Goal: Task Accomplishment & Management: Manage account settings

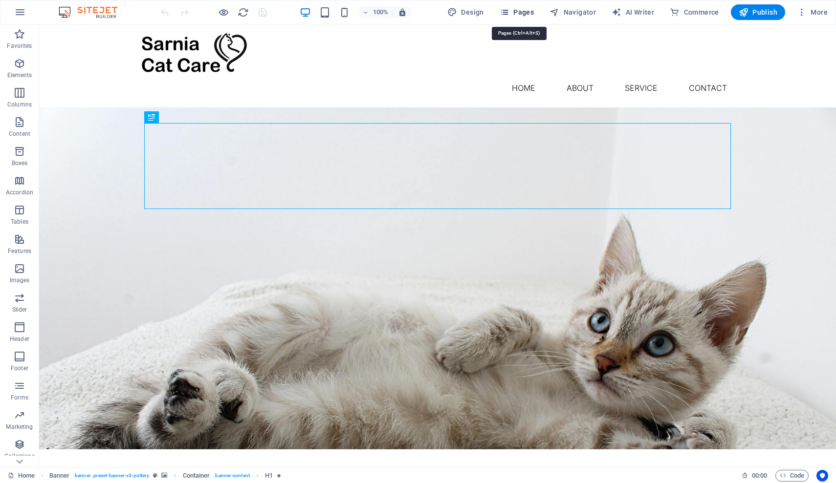
click at [529, 11] on span "Pages" at bounding box center [516, 12] width 34 height 10
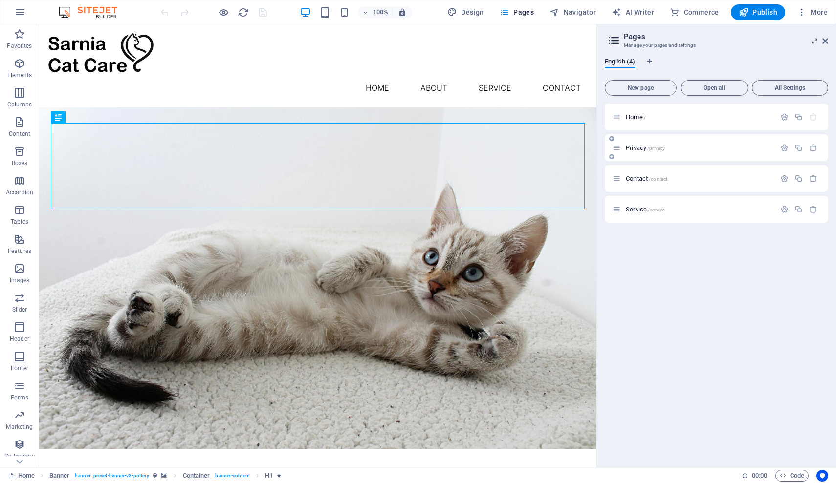
click at [638, 148] on span "Privacy /privacy" at bounding box center [644, 147] width 39 height 7
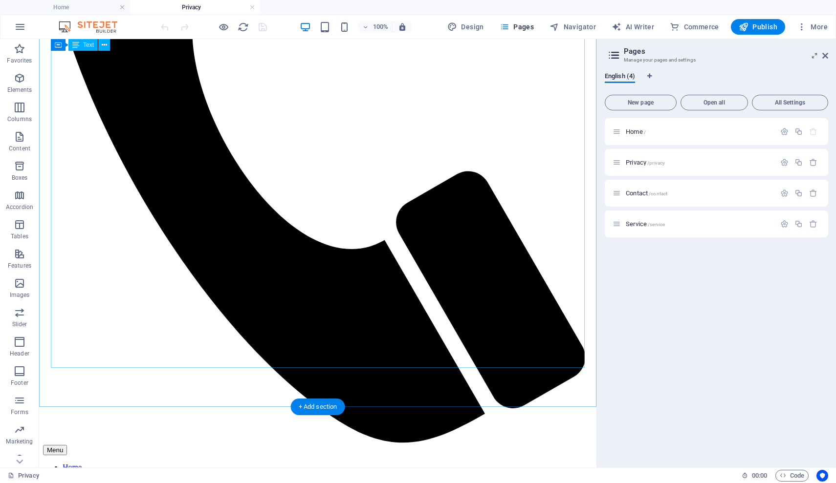
scroll to position [374, 0]
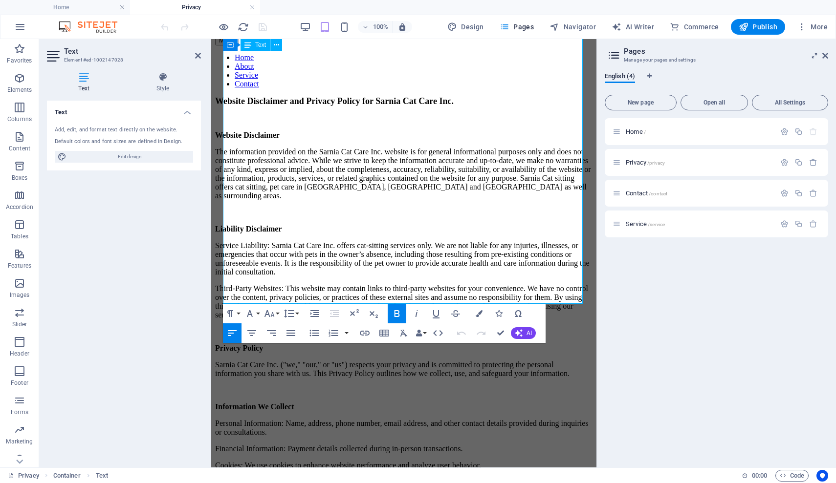
scroll to position [554, 0]
drag, startPoint x: 346, startPoint y: 298, endPoint x: 255, endPoint y: 299, distance: 91.4
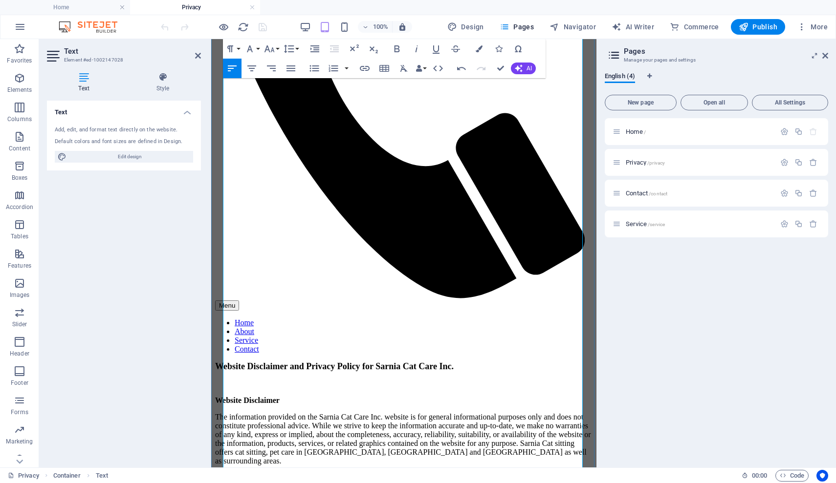
scroll to position [284, 0]
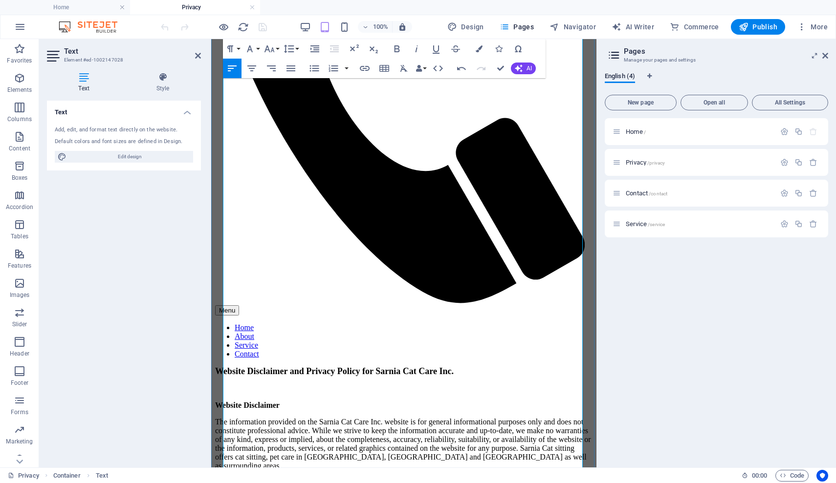
drag, startPoint x: 299, startPoint y: 213, endPoint x: 225, endPoint y: 211, distance: 73.8
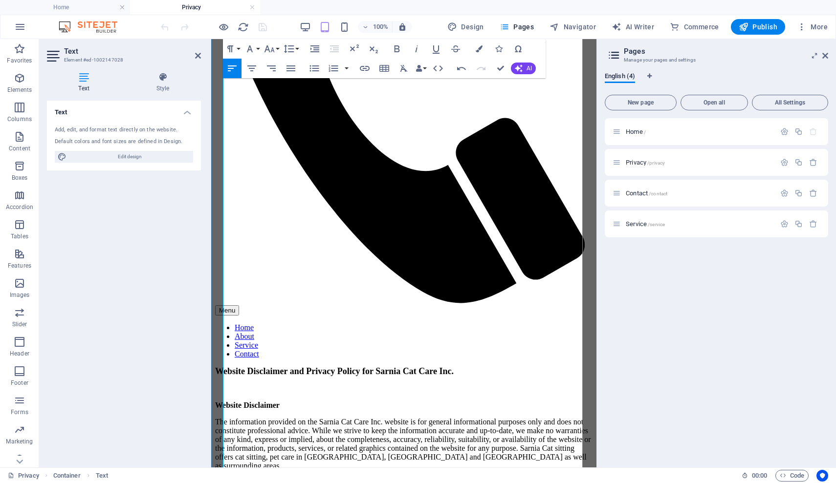
click at [415, 50] on icon "button" at bounding box center [416, 49] width 12 height 12
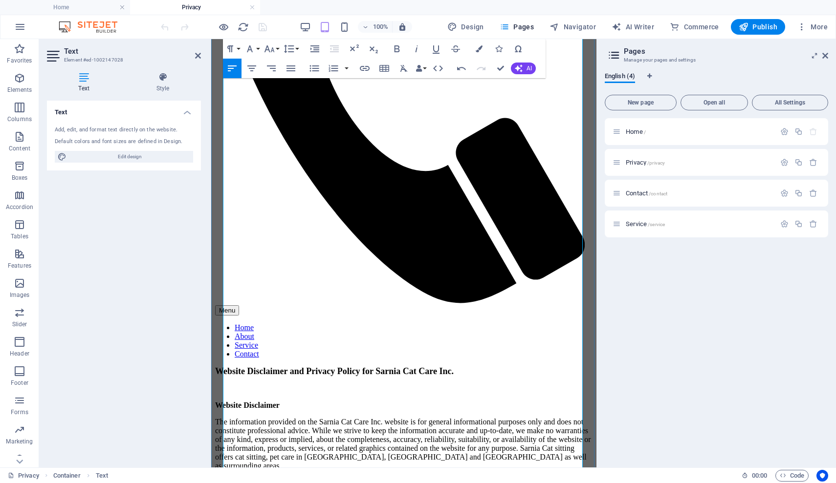
drag, startPoint x: 417, startPoint y: 49, endPoint x: 418, endPoint y: 64, distance: 14.2
click at [418, 50] on icon "button" at bounding box center [416, 49] width 12 height 12
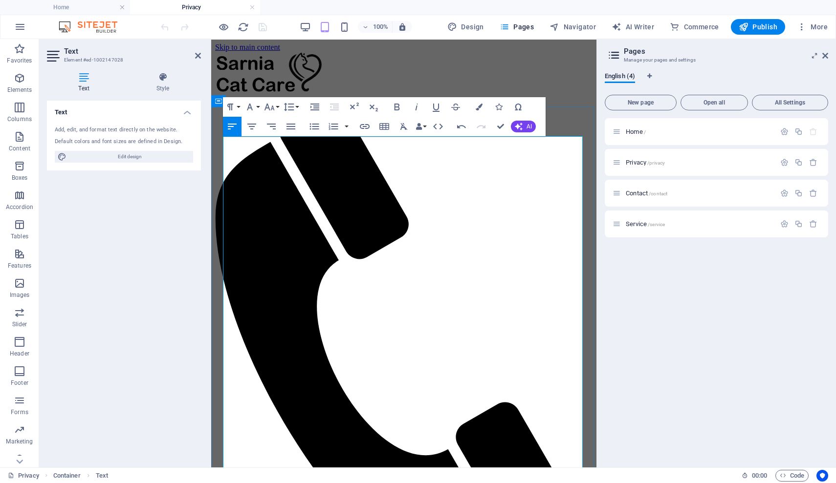
scroll to position [0, 0]
click at [823, 55] on icon at bounding box center [825, 56] width 6 height 8
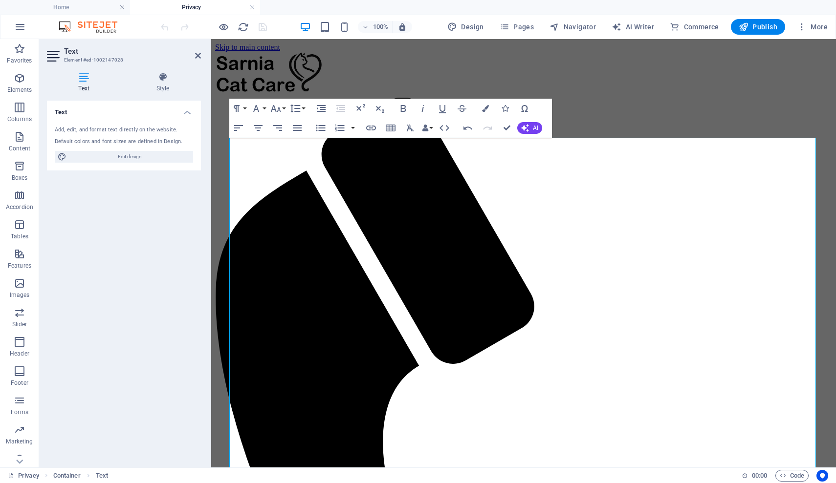
click at [262, 28] on div at bounding box center [213, 27] width 109 height 16
click at [128, 214] on div "Text Add, edit, and format text directly on the website. Default colors and fon…" at bounding box center [124, 280] width 154 height 359
click at [198, 57] on icon at bounding box center [198, 56] width 6 height 8
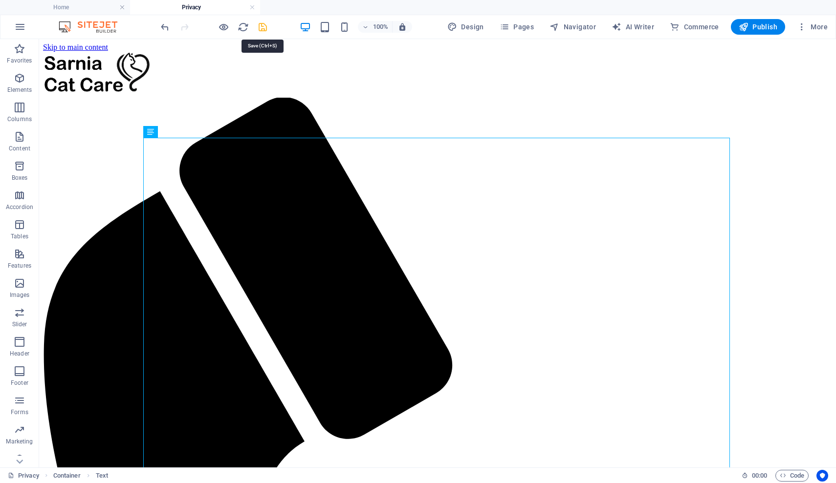
click at [261, 30] on icon "save" at bounding box center [262, 26] width 11 height 11
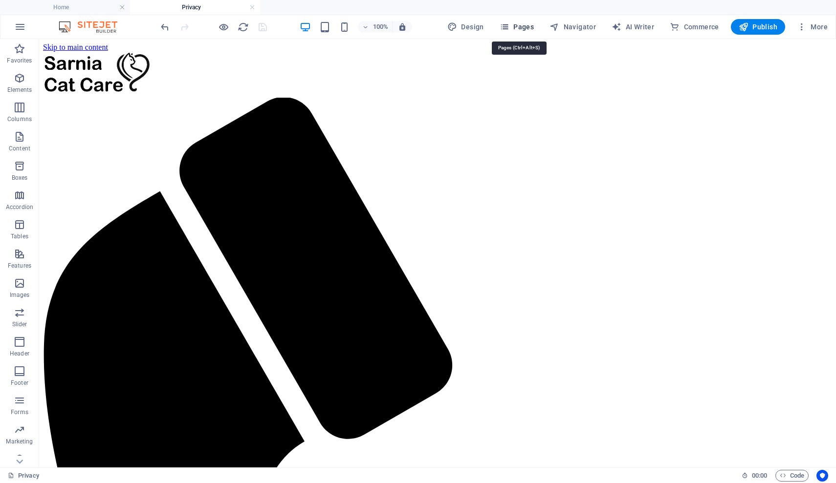
click at [521, 31] on span "Pages" at bounding box center [516, 27] width 34 height 10
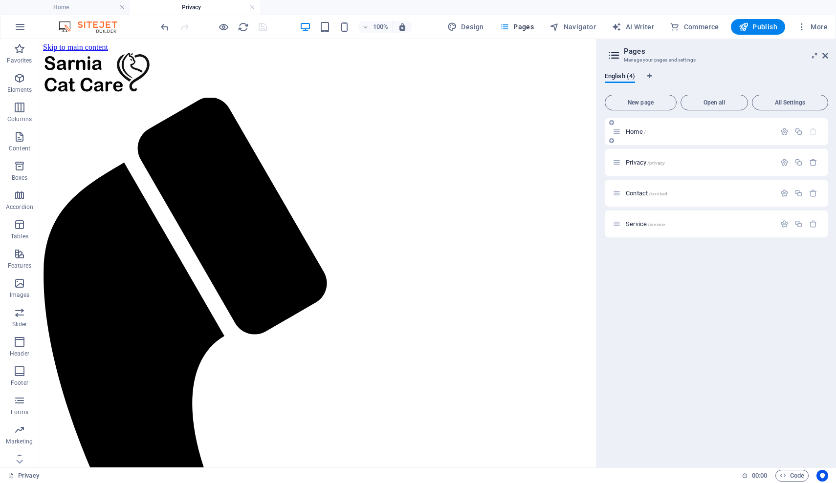
click at [658, 133] on p "Home /" at bounding box center [698, 132] width 147 height 6
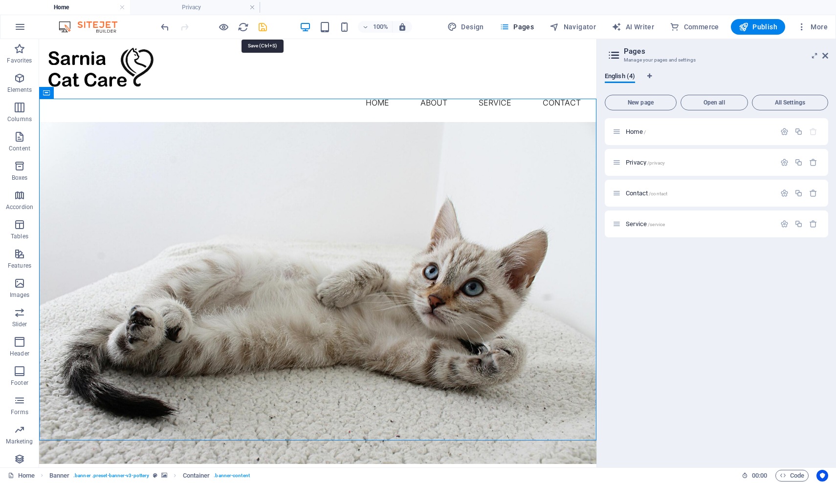
click at [263, 31] on icon "save" at bounding box center [262, 26] width 11 height 11
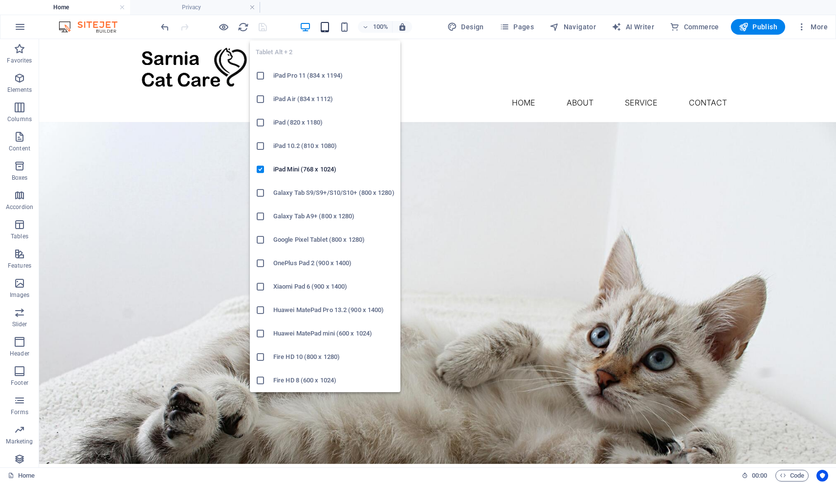
click at [325, 27] on icon "button" at bounding box center [324, 26] width 11 height 11
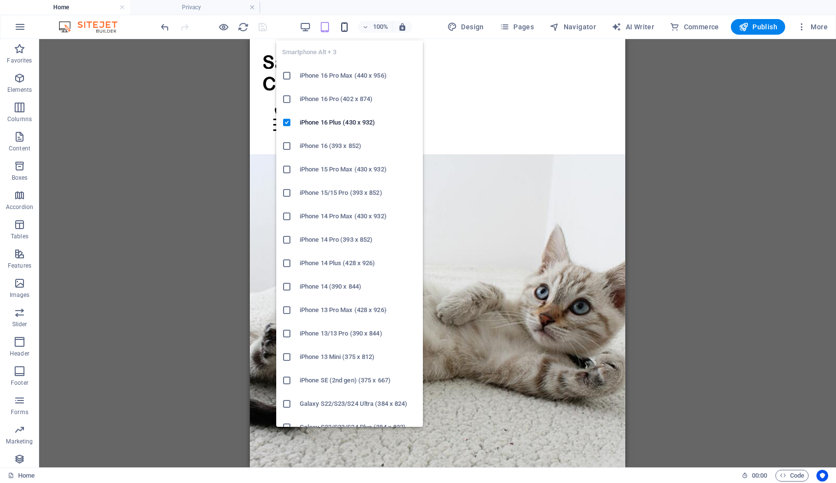
click at [344, 28] on icon "button" at bounding box center [344, 26] width 11 height 11
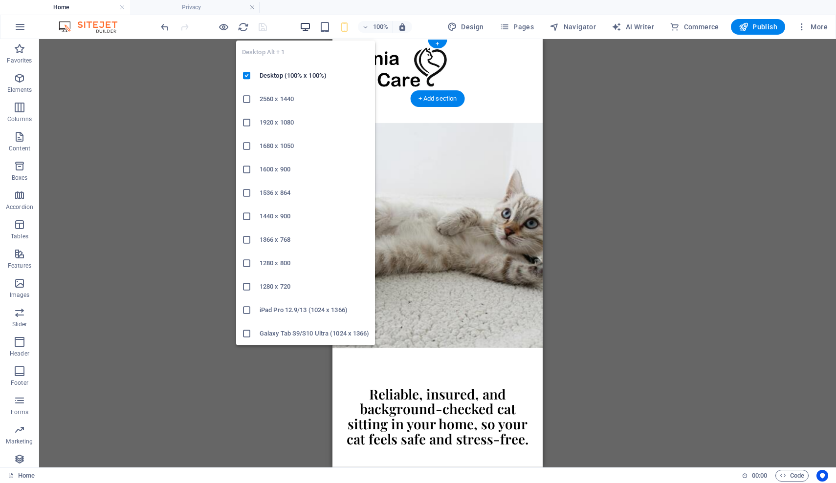
click at [309, 28] on icon "button" at bounding box center [305, 26] width 11 height 11
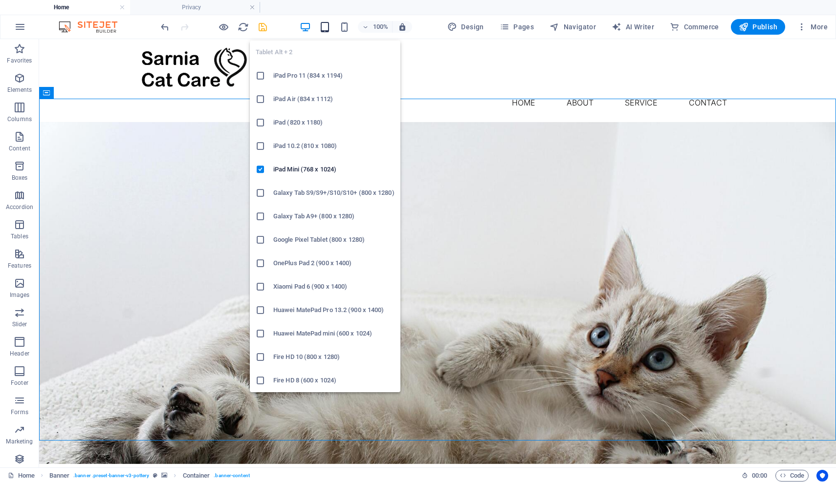
click at [324, 25] on icon "button" at bounding box center [324, 26] width 11 height 11
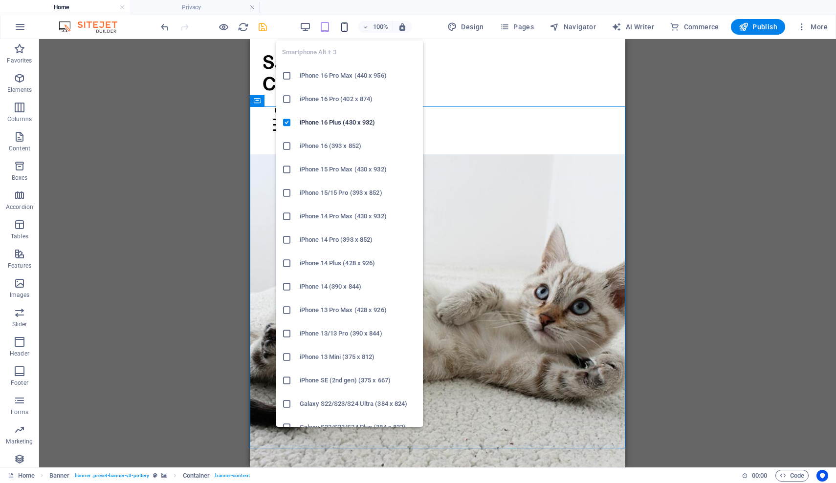
click at [343, 27] on icon "button" at bounding box center [344, 26] width 11 height 11
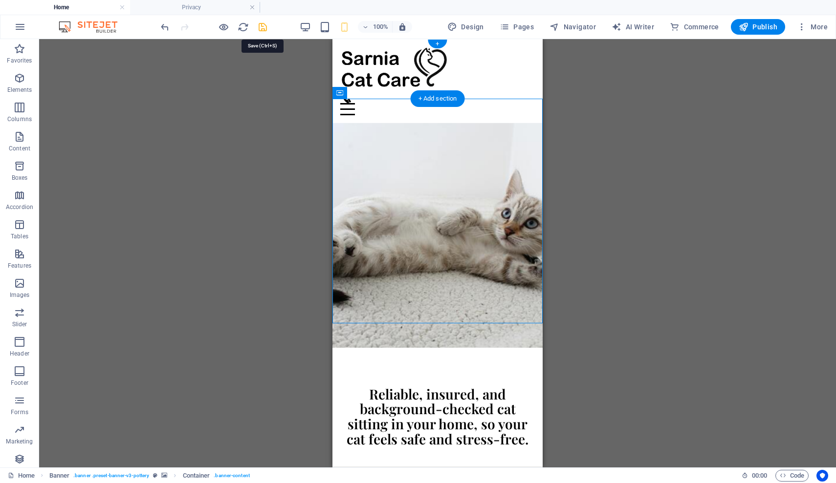
click at [264, 29] on icon "save" at bounding box center [262, 26] width 11 height 11
checkbox input "false"
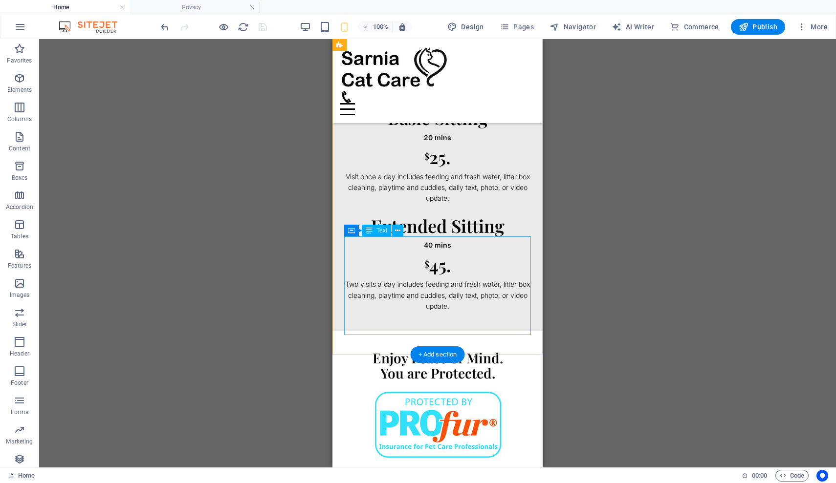
scroll to position [408, 0]
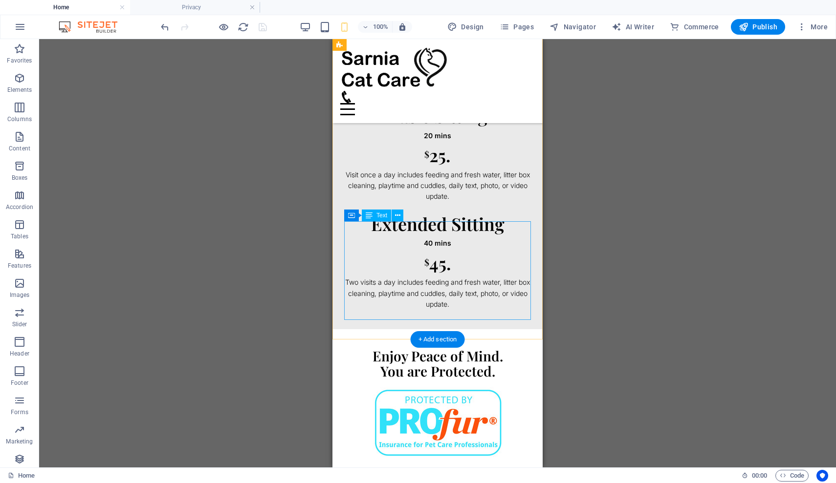
click at [398, 292] on div "Extended Sitting 40 mins $ 45. Two visits a day includes feeding and fresh wate…" at bounding box center [437, 260] width 187 height 100
click at [399, 293] on div "Extended Sitting 40 mins $ 45. Two visits a day includes feeding and fresh wate…" at bounding box center [437, 260] width 187 height 100
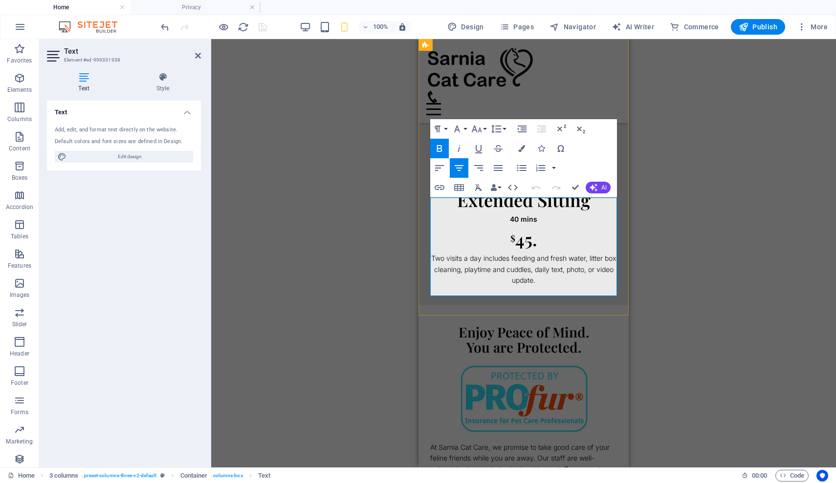
scroll to position [431, 0]
click at [554, 287] on p "Two visits a day includes feeding and fresh water, litter box cleaning, playtim…" at bounding box center [523, 270] width 187 height 33
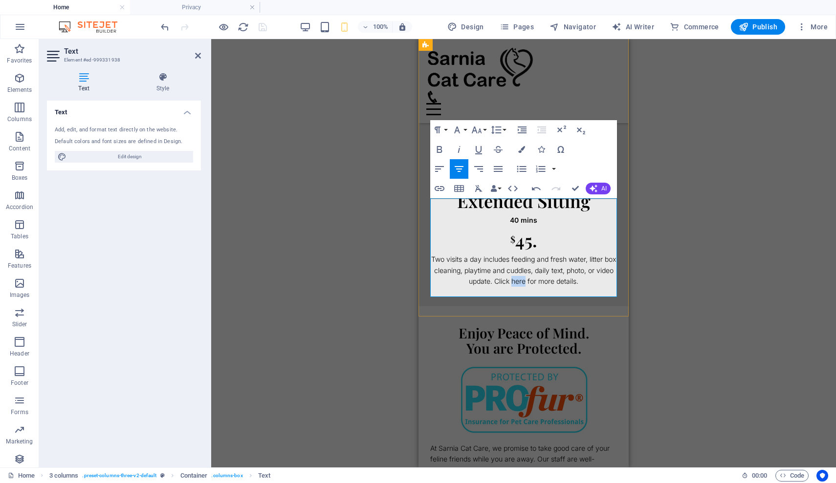
drag, startPoint x: 535, startPoint y: 291, endPoint x: 523, endPoint y: 292, distance: 12.3
click at [523, 287] on p "Two visits a day includes feeding and fresh water, litter box cleaning, playtim…" at bounding box center [523, 270] width 187 height 33
click at [441, 188] on icon "button" at bounding box center [439, 188] width 10 height 5
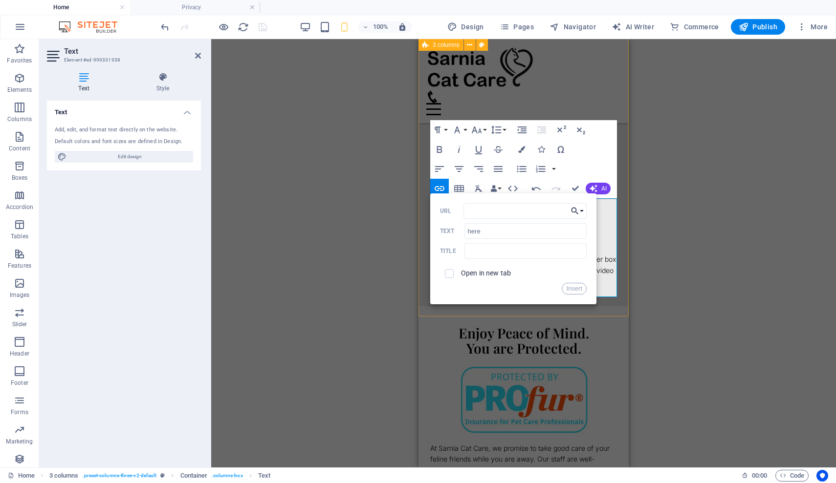
click at [582, 213] on button "Choose Link" at bounding box center [577, 211] width 19 height 16
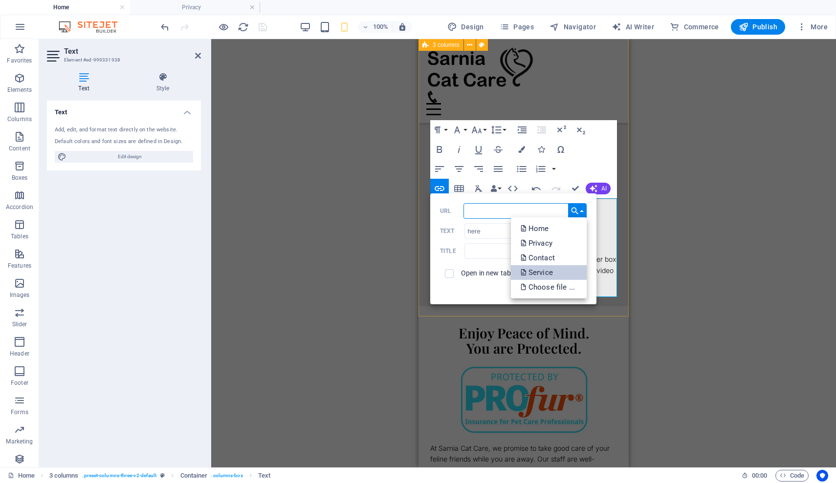
click at [552, 277] on p "Service" at bounding box center [537, 272] width 34 height 15
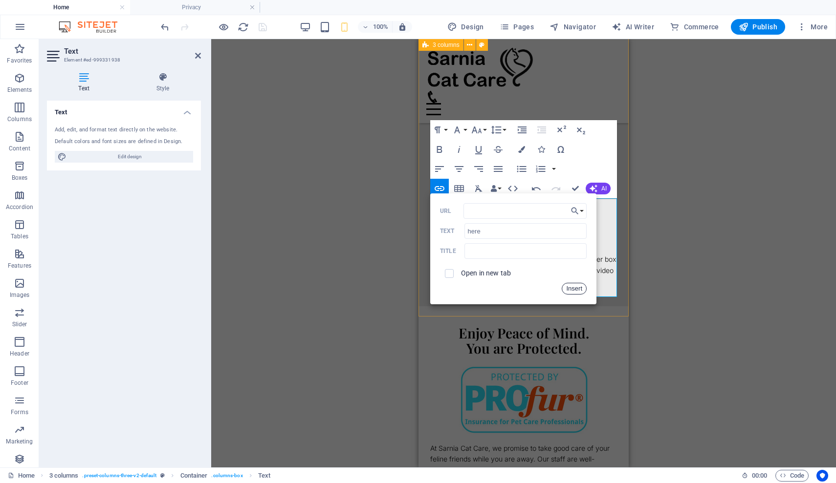
click at [573, 288] on button "Insert" at bounding box center [573, 289] width 25 height 12
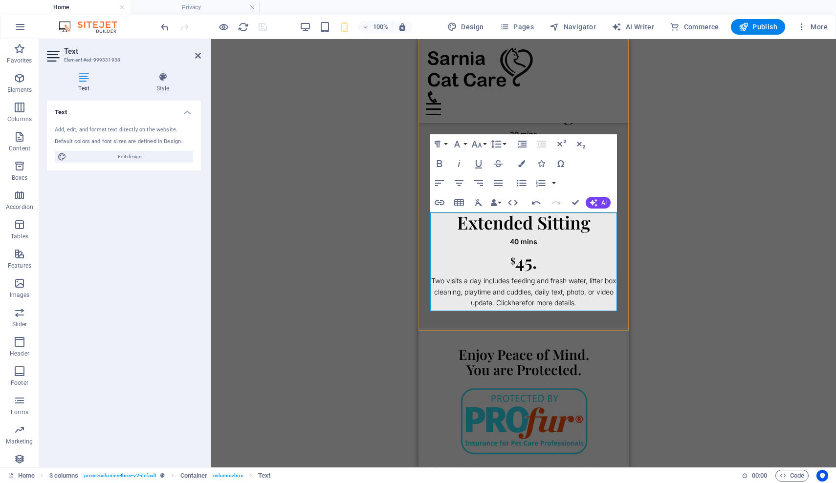
scroll to position [419, 0]
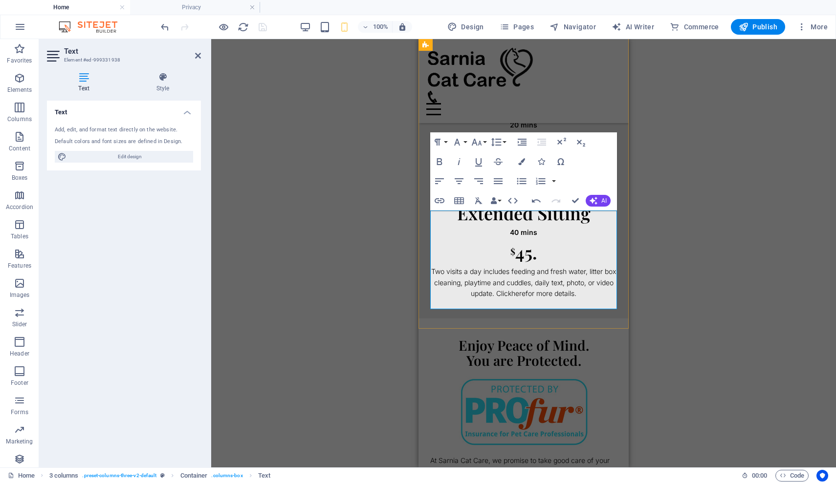
drag, startPoint x: 591, startPoint y: 304, endPoint x: 504, endPoint y: 305, distance: 87.5
click at [504, 299] on p "Two visits a day includes feeding and fresh water, litter box cleaning, playtim…" at bounding box center [523, 282] width 187 height 33
copy p "Click here for more details."
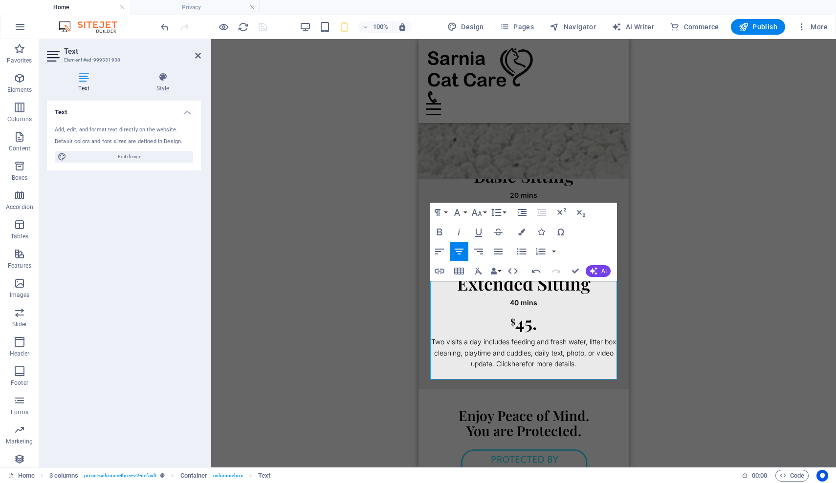
scroll to position [354, 0]
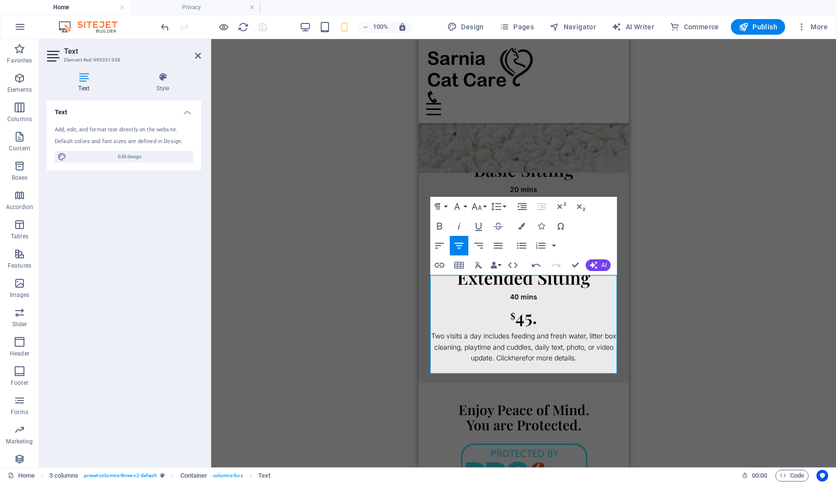
click at [638, 242] on div "Drag here to replace the existing content. Press “Ctrl” if you want to create a…" at bounding box center [523, 253] width 624 height 429
click at [536, 182] on div "Basic Sitting 20 mins $ 25. Visit once a day includes feeding and fresh water, …" at bounding box center [523, 206] width 187 height 100
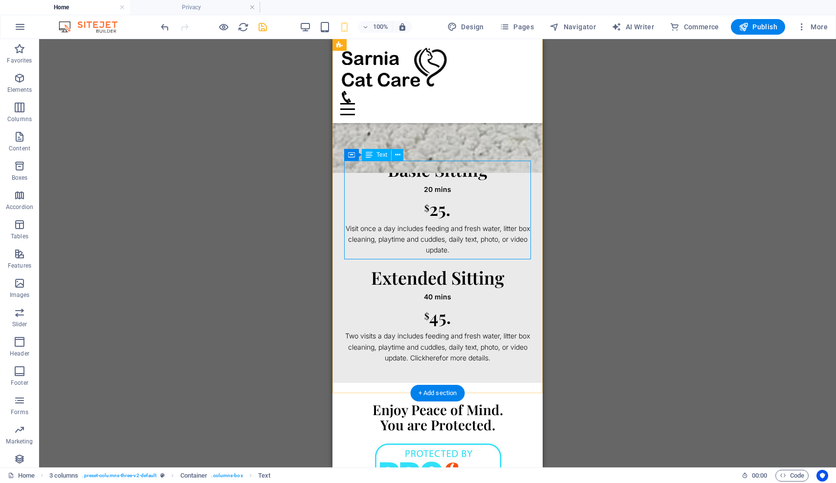
click at [467, 252] on div "Basic Sitting 20 mins $ 25. Visit once a day includes feeding and fresh water, …" at bounding box center [437, 206] width 187 height 100
click at [461, 254] on div "Basic Sitting 20 mins $ 25. Visit once a day includes feeding and fresh water, …" at bounding box center [437, 206] width 187 height 100
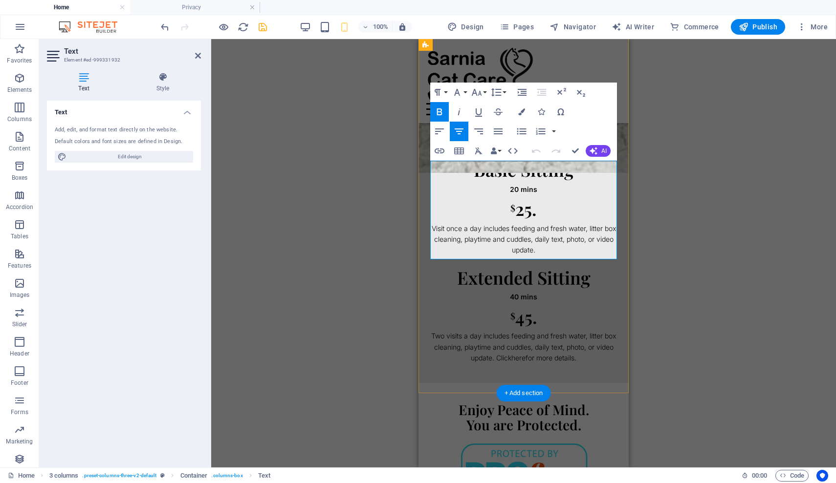
click at [556, 255] on p "Visit once a day includes feeding and fresh water, litter box cleaning, playtim…" at bounding box center [523, 239] width 187 height 33
click at [682, 242] on div "Drag here to replace the existing content. Press “Ctrl” if you want to create a…" at bounding box center [523, 253] width 624 height 429
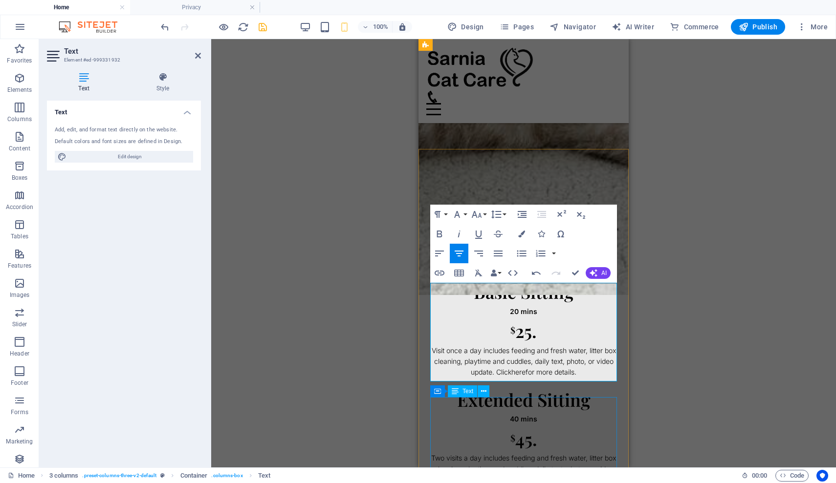
scroll to position [226, 0]
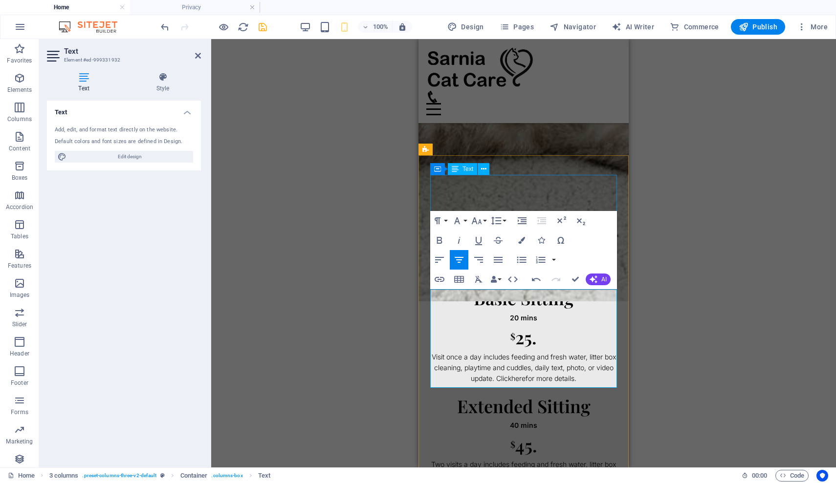
click at [557, 194] on div "Meet and Greet 30 mins Free Informal meet and greet to go over the details of o…" at bounding box center [523, 226] width 187 height 100
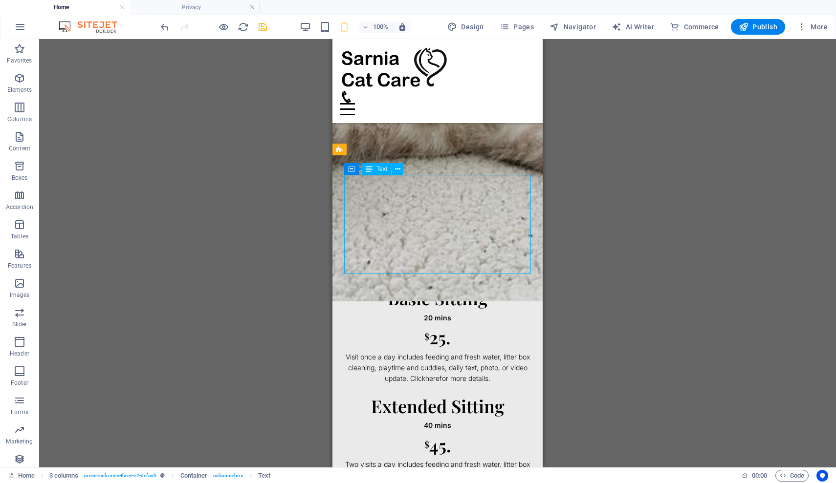
click at [557, 194] on div "Drag here to replace the existing content. Press “Ctrl” if you want to create a…" at bounding box center [437, 253] width 796 height 429
click at [478, 268] on div "Meet and Greet 30 mins Free Informal meet and greet to go over the details of o…" at bounding box center [437, 226] width 187 height 100
click at [476, 267] on div "Meet and Greet 30 mins Free Informal meet and greet to go over the details of o…" at bounding box center [437, 226] width 187 height 100
click at [477, 267] on div "Meet and Greet 30 mins Free Informal meet and greet to go over the details of o…" at bounding box center [437, 226] width 187 height 100
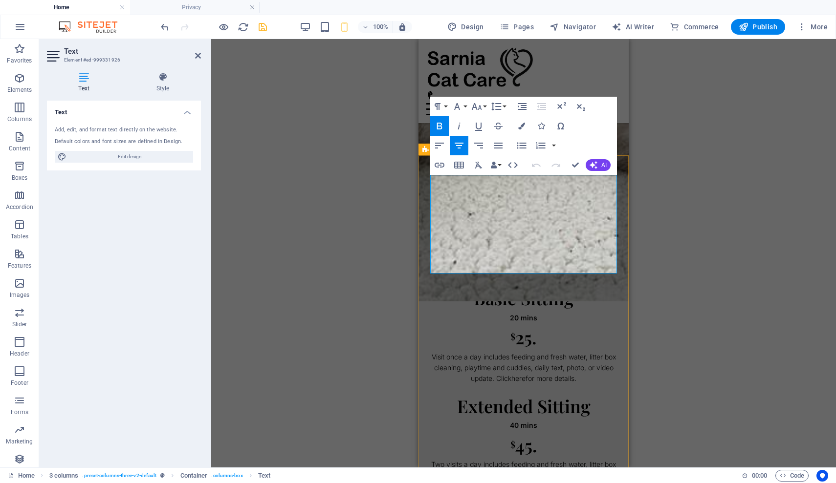
click at [571, 265] on p "Informal meet and greet to go over the details of our services and how we can b…" at bounding box center [523, 260] width 187 height 33
click at [663, 277] on div "Drag here to replace the existing content. Press “Ctrl” if you want to create a…" at bounding box center [523, 253] width 624 height 429
click at [264, 30] on icon "save" at bounding box center [262, 26] width 11 height 11
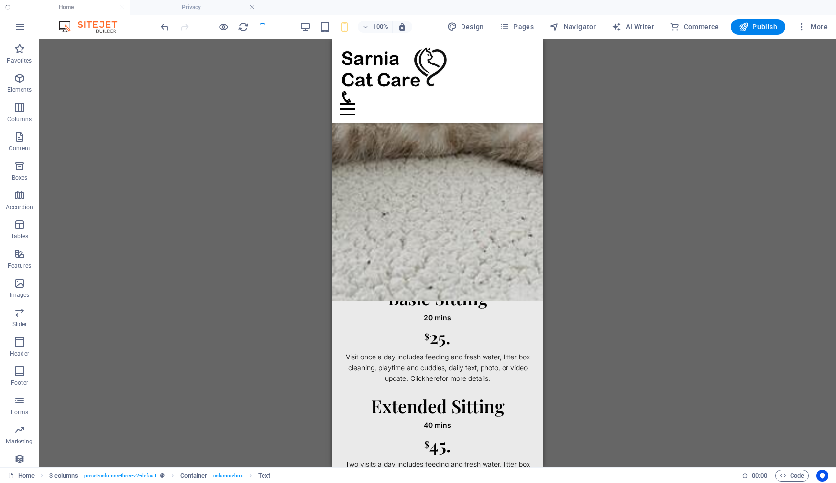
checkbox input "false"
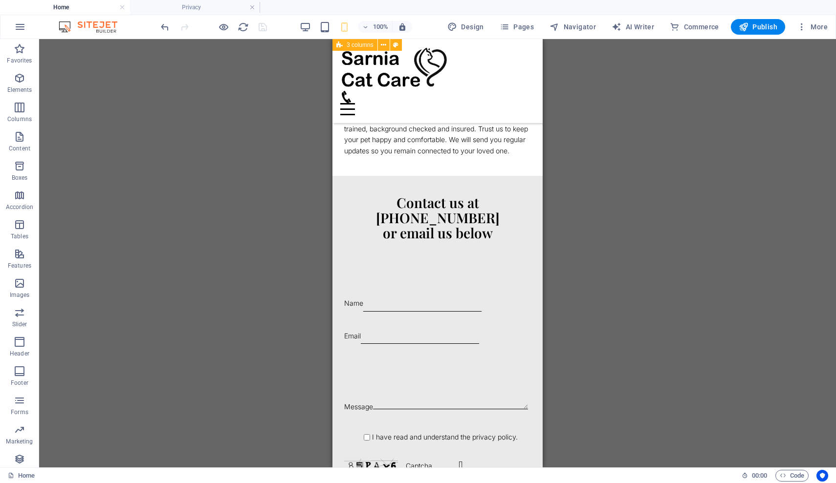
scroll to position [773, 0]
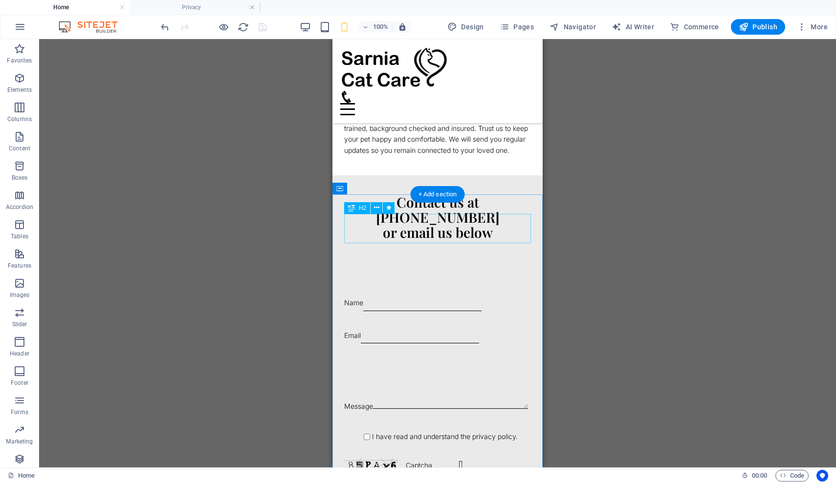
click at [417, 232] on div "Contact us at [PHONE_NUMBER] or email us below" at bounding box center [437, 217] width 187 height 45
click at [386, 237] on div "Contact us at [PHONE_NUMBER] or email us below" at bounding box center [437, 217] width 187 height 45
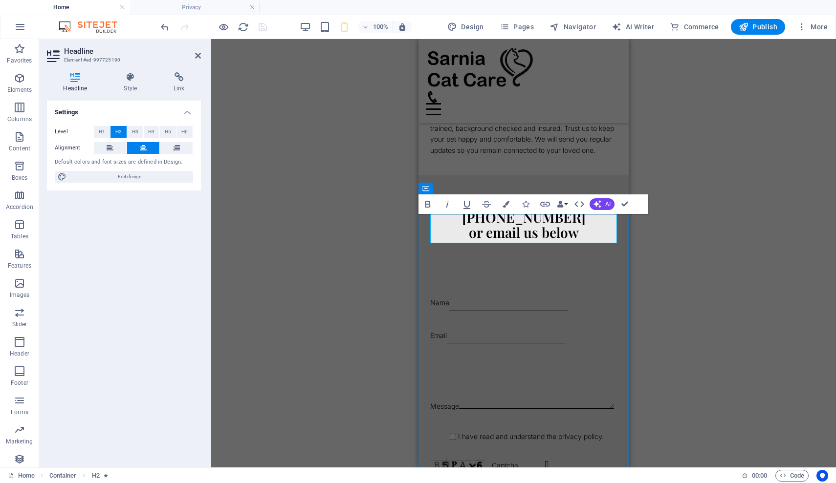
click at [470, 236] on h2 "Contact us at [PHONE_NUMBER] or email us below" at bounding box center [523, 217] width 187 height 45
click at [682, 253] on div "H1 Banner Banner Container Menu Bar Menu Button Spacer Container Menu Bar Logo …" at bounding box center [523, 253] width 624 height 429
click at [520, 224] on h2 "Contact us at [PHONE_NUMBER] or email us below" at bounding box center [523, 217] width 187 height 45
click at [519, 225] on h2 "Contact us at [PHONE_NUMBER] or email us below" at bounding box center [523, 217] width 187 height 45
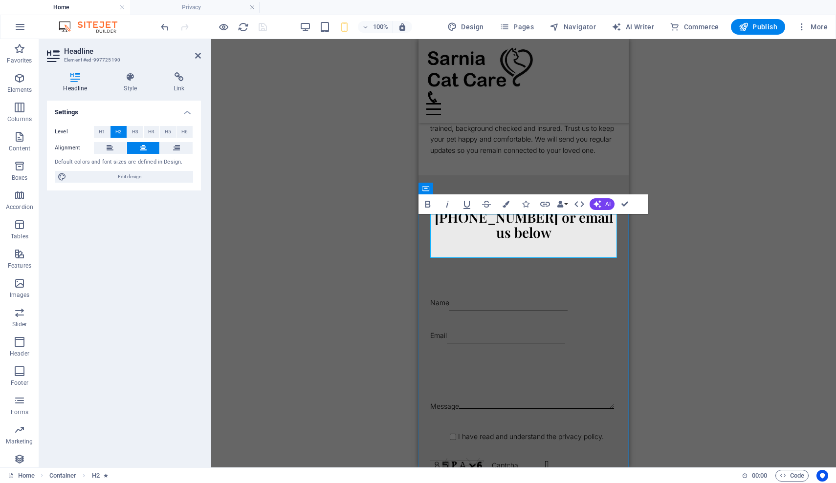
click at [583, 237] on h2 "Contact us at ‌[PHONE_NUMBER] or email us below" at bounding box center [523, 217] width 187 height 45
click at [556, 238] on h2 "Contact us at ‌[PHONE_NUMBER] or email ‌us below" at bounding box center [523, 217] width 187 height 45
click at [730, 254] on div "H1 Banner Banner Container Menu Bar Menu Button Spacer Container Logo Icon H2 C…" at bounding box center [523, 253] width 624 height 429
click at [296, 77] on div "H1 Banner Banner Container Menu Bar Menu Button Spacer Container Logo Icon H2 C…" at bounding box center [523, 253] width 624 height 429
click at [488, 129] on div "At Sarnia Cat Care, we promise to take good care of your feline friends while y…" at bounding box center [523, 128] width 187 height 55
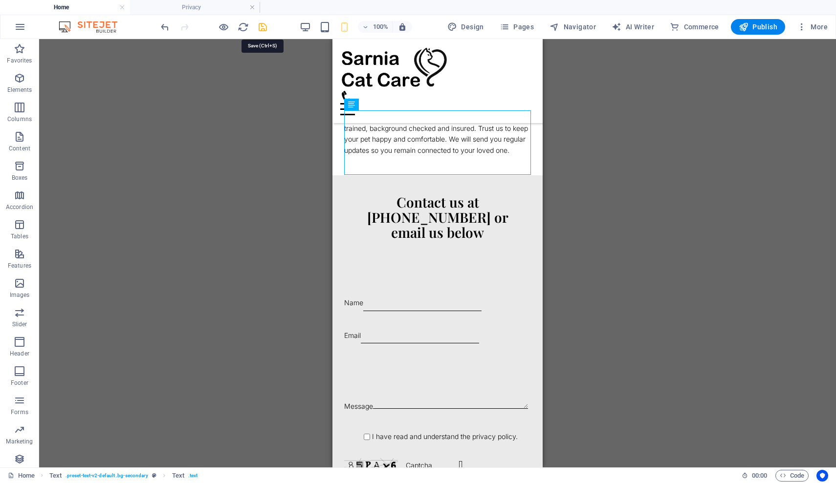
click at [261, 28] on icon "save" at bounding box center [262, 26] width 11 height 11
checkbox input "false"
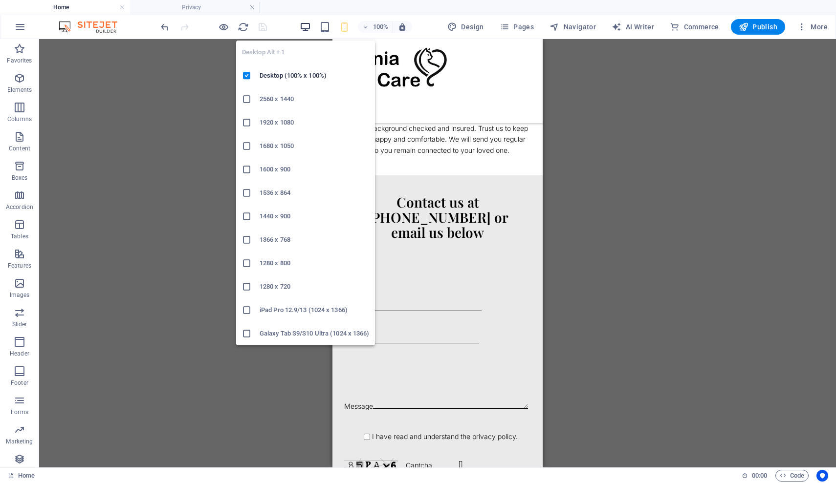
click at [305, 28] on icon "button" at bounding box center [305, 26] width 11 height 11
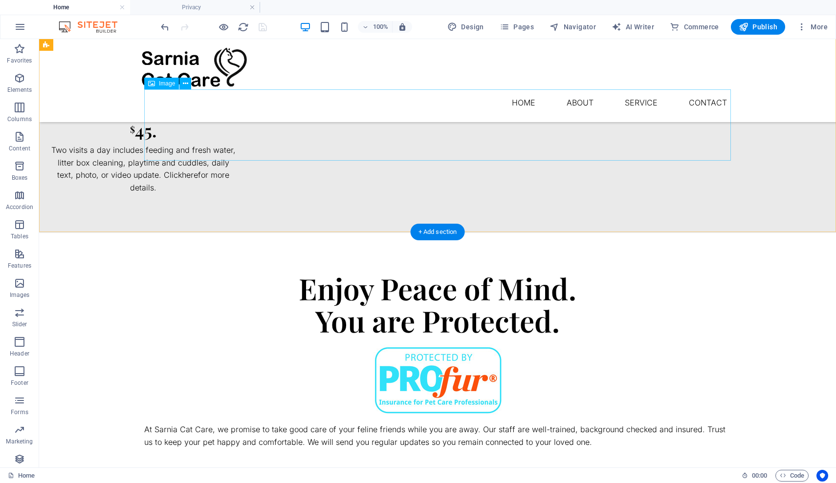
click at [439, 344] on figure at bounding box center [437, 379] width 586 height 71
select select "px"
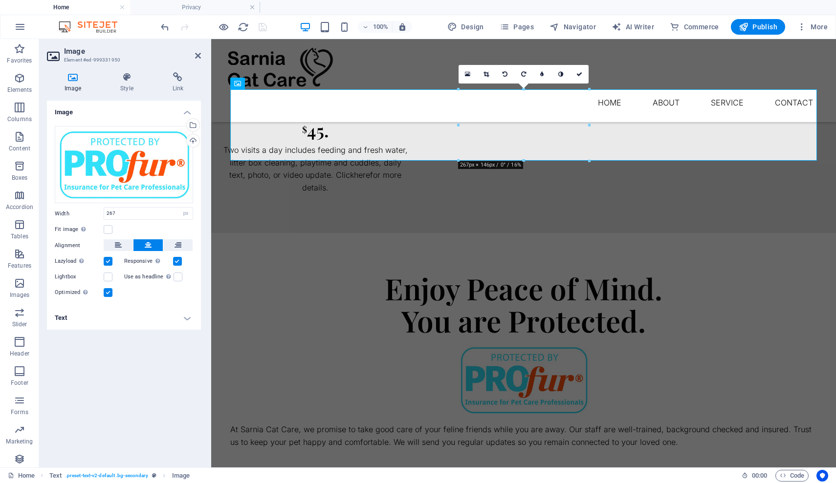
click at [71, 83] on h4 "Image" at bounding box center [75, 82] width 56 height 21
click at [133, 160] on div "Drag files here, click to choose files or select files from Files or our free s…" at bounding box center [124, 165] width 138 height 78
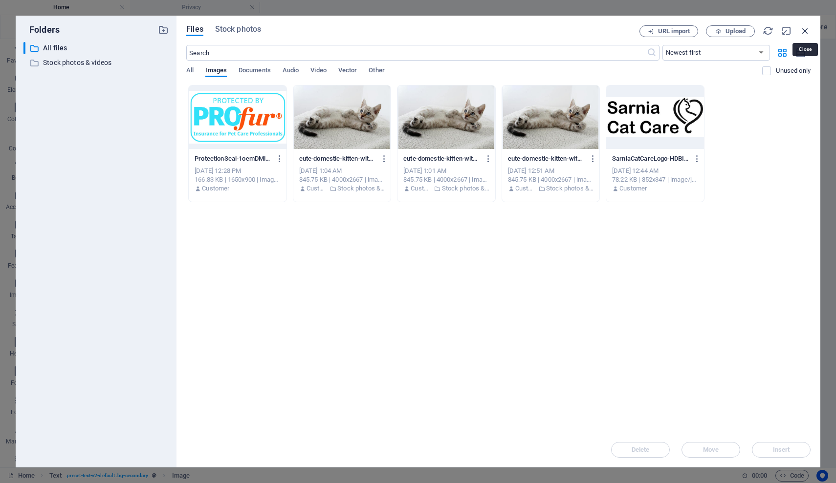
click at [806, 28] on icon "button" at bounding box center [804, 30] width 11 height 11
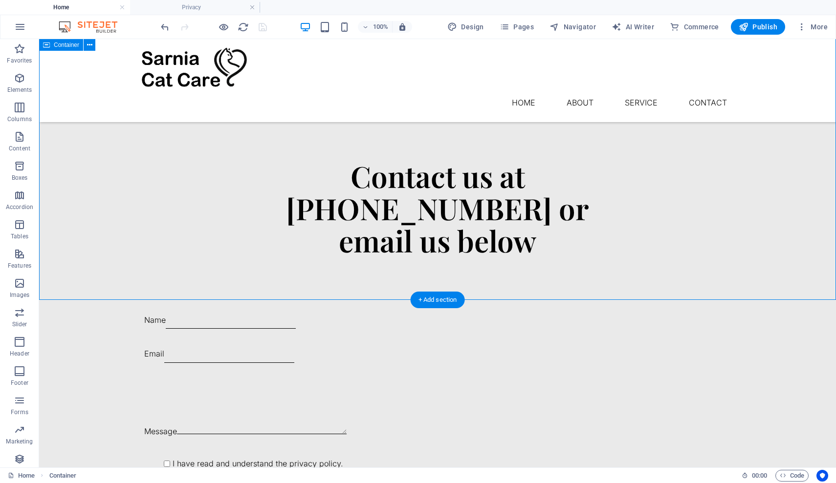
scroll to position [1140, 0]
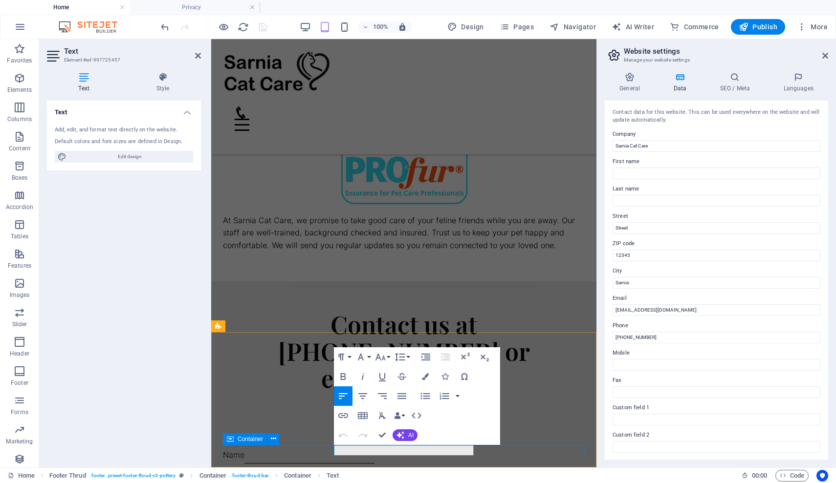
scroll to position [1106, 0]
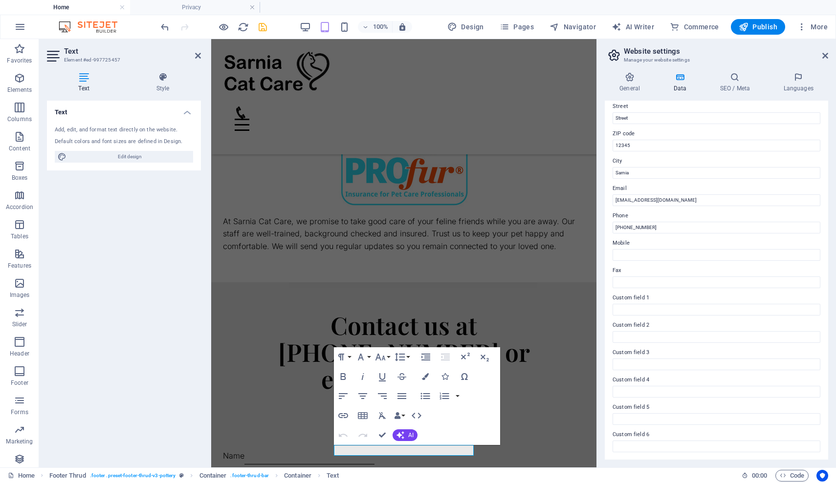
scroll to position [109, 0]
click at [540, 294] on div "Contact us at [PHONE_NUMBER] or email us below Name Email Message I have read a…" at bounding box center [403, 484] width 385 height 405
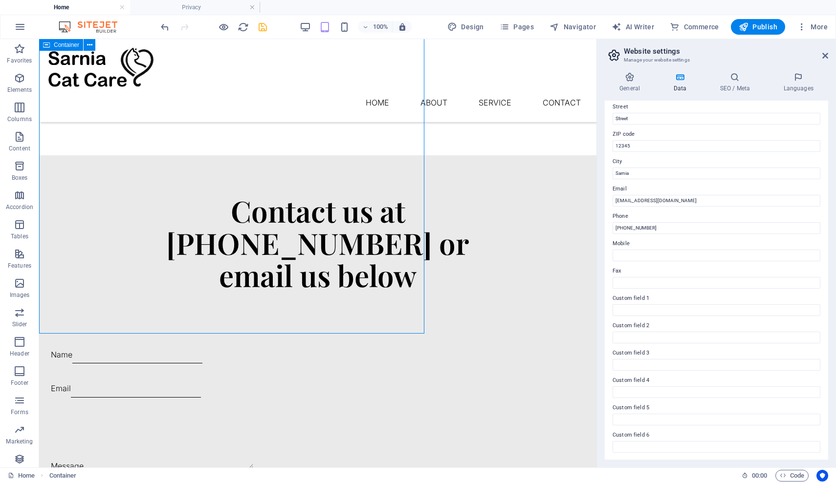
scroll to position [1140, 0]
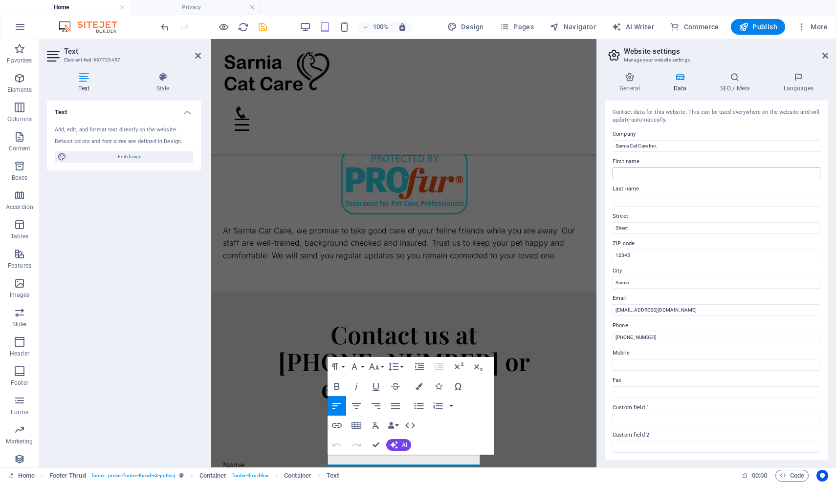
scroll to position [0, 0]
click at [662, 148] on input "Sarnia Cat Care Inc." at bounding box center [716, 146] width 208 height 12
type input "Sarnia Cat Care Inc"
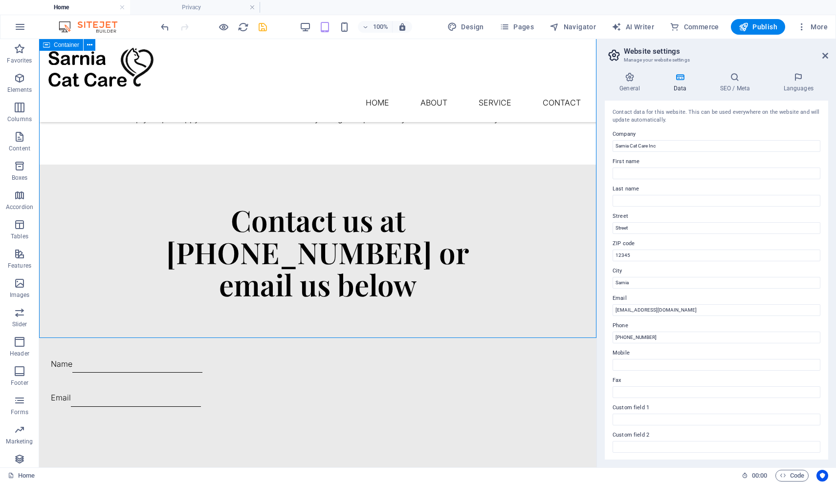
scroll to position [1140, 0]
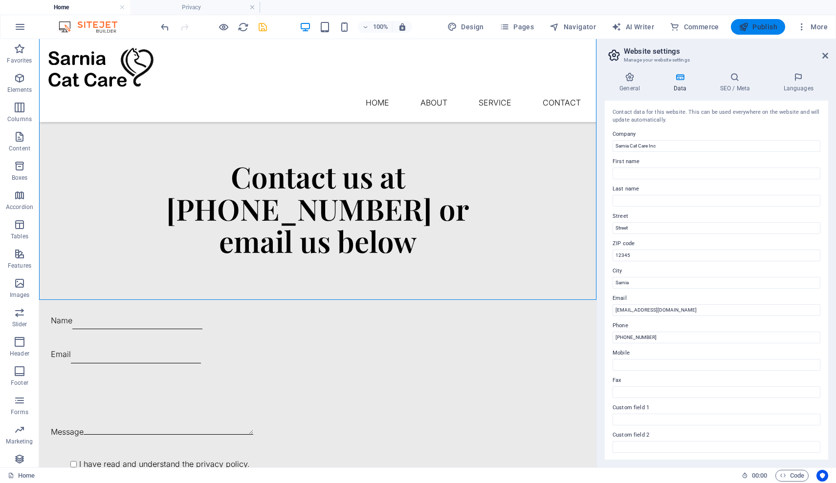
click at [759, 29] on span "Publish" at bounding box center [757, 27] width 39 height 10
checkbox input "false"
